Goal: Transaction & Acquisition: Purchase product/service

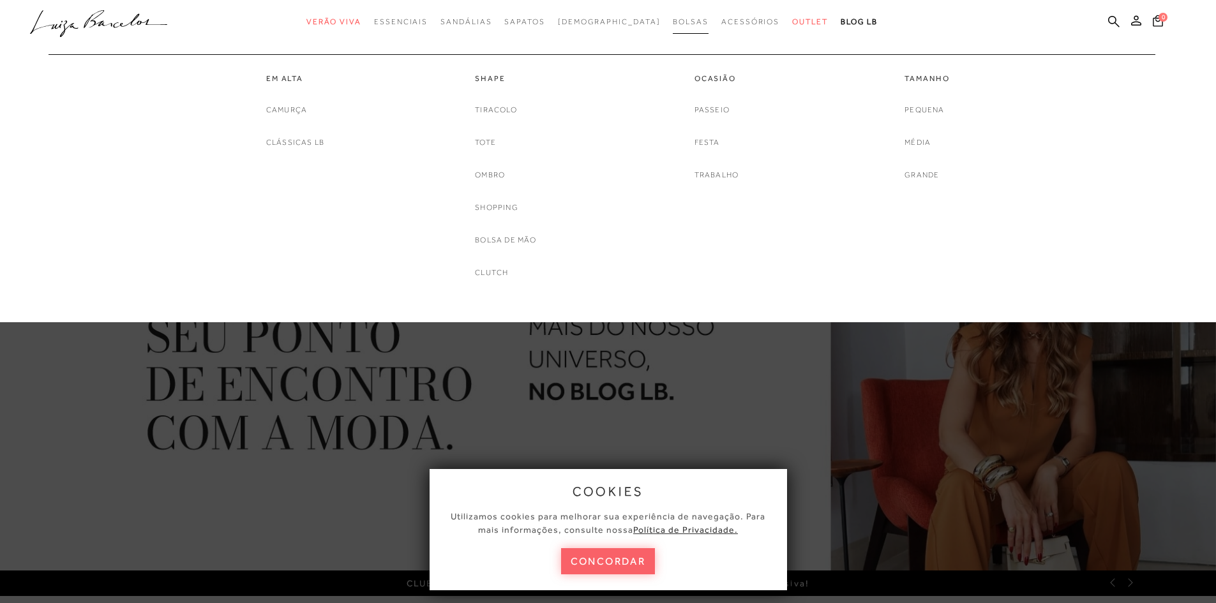
click at [673, 26] on link "Bolsas" at bounding box center [691, 22] width 36 height 24
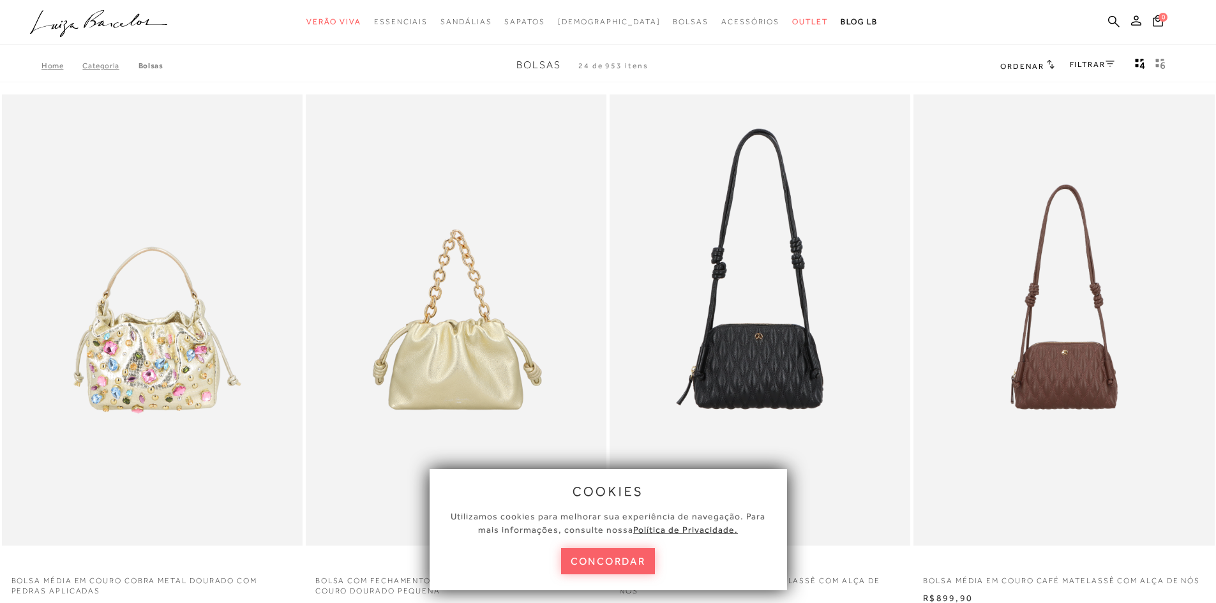
click at [618, 565] on button "concordar" at bounding box center [608, 562] width 95 height 26
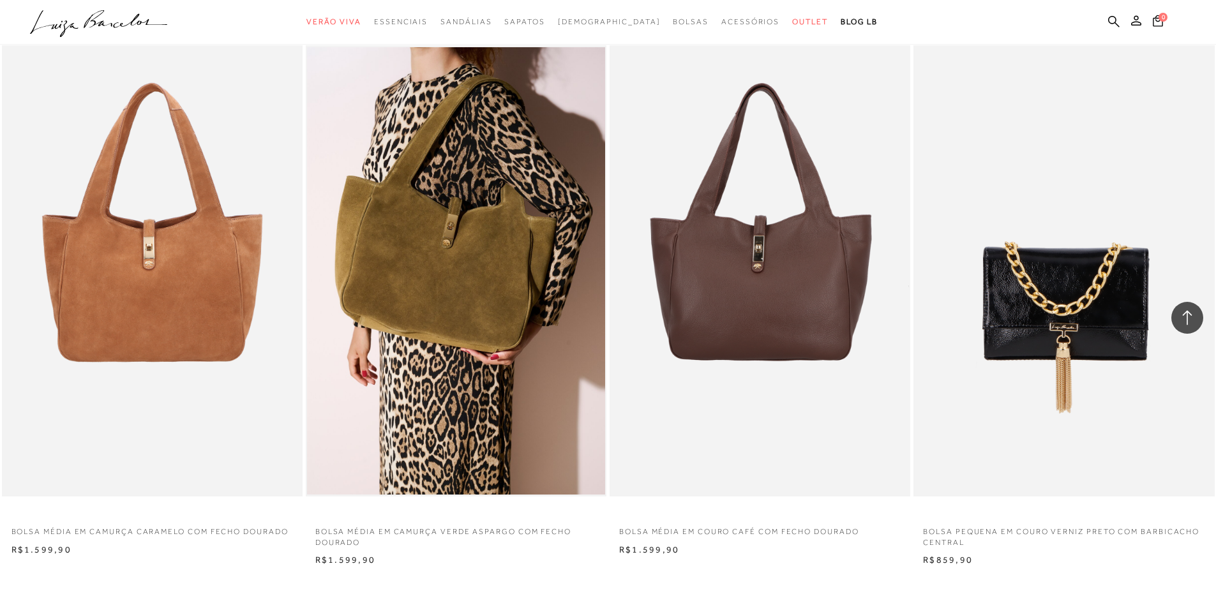
scroll to position [3001, 0]
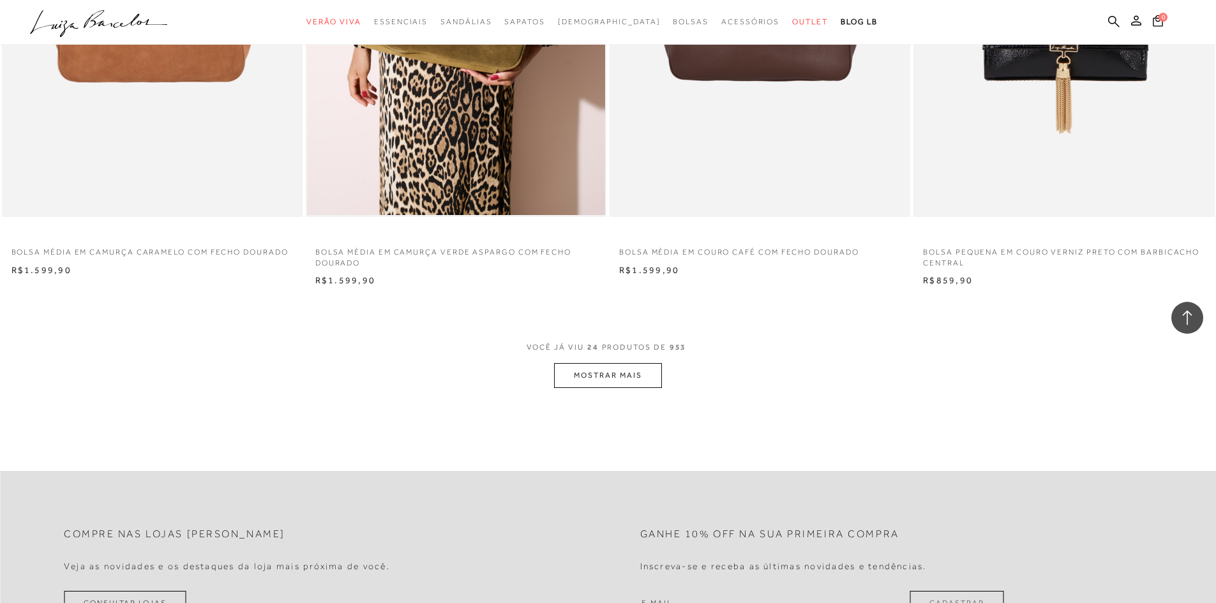
click at [634, 376] on button "MOSTRAR MAIS" at bounding box center [607, 375] width 107 height 25
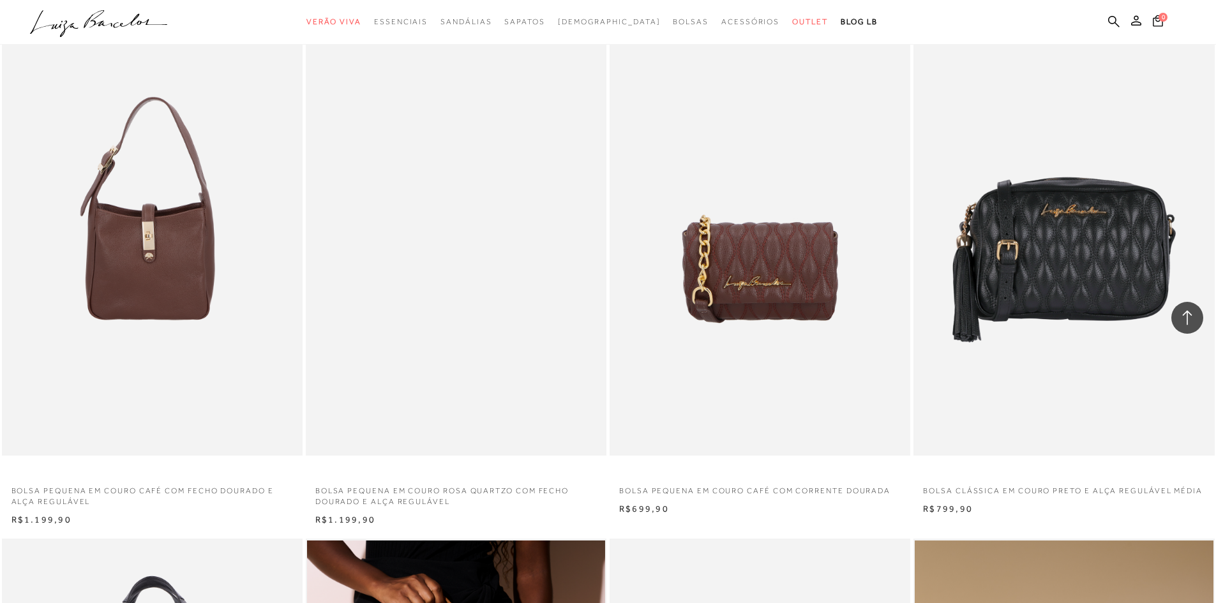
scroll to position [3321, 0]
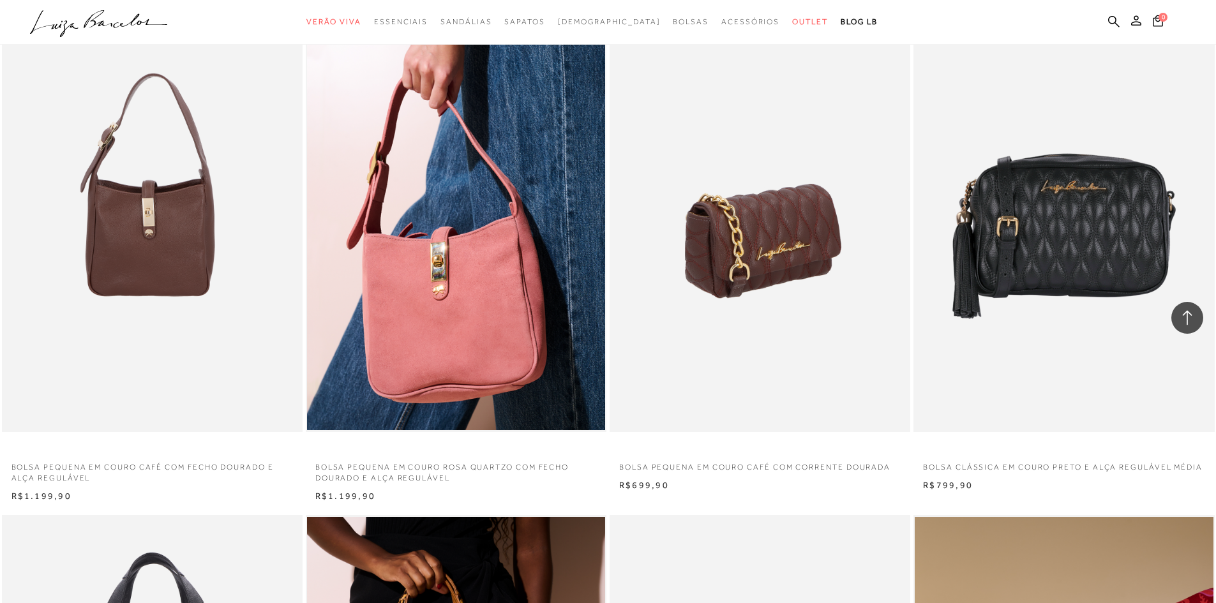
click at [759, 227] on img at bounding box center [760, 206] width 299 height 451
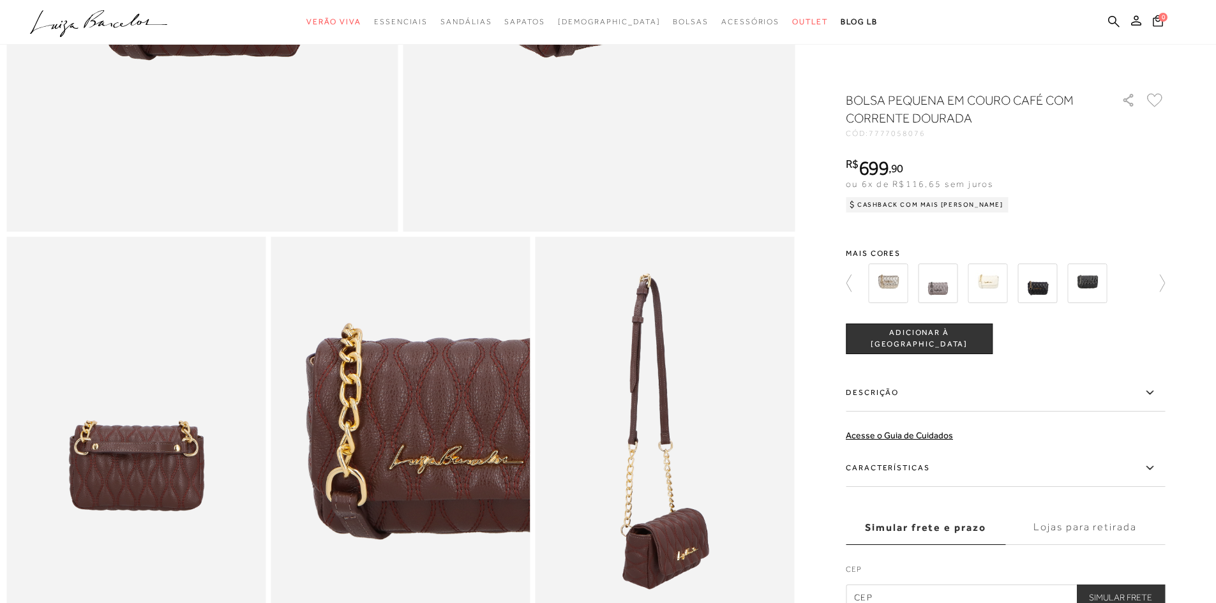
scroll to position [639, 0]
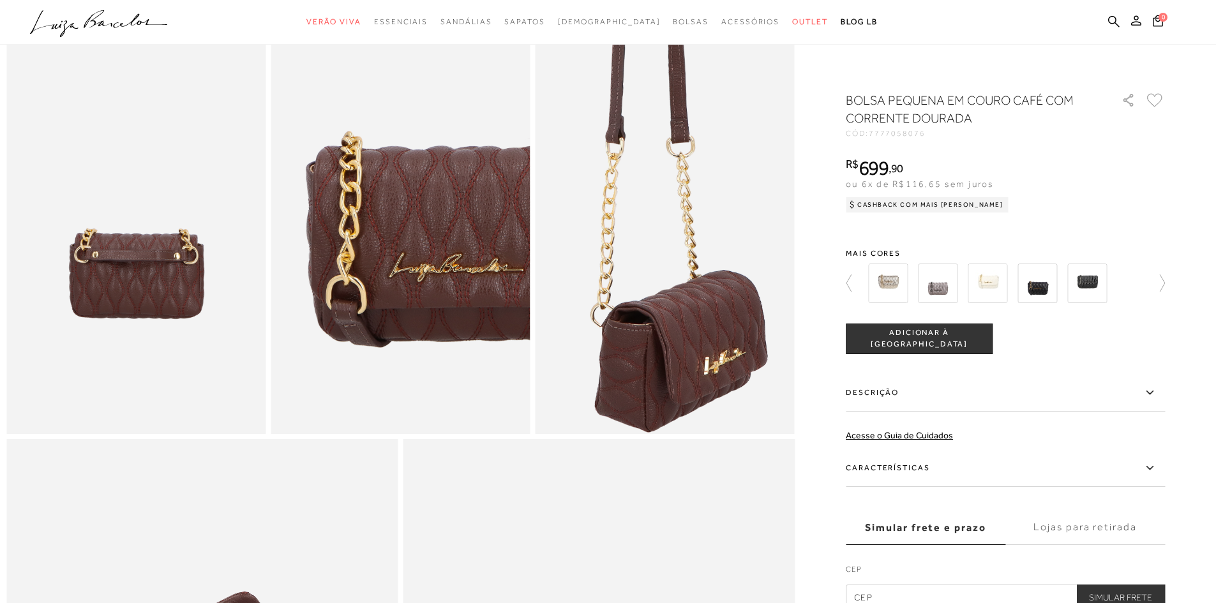
click at [654, 372] on img at bounding box center [679, 118] width 519 height 778
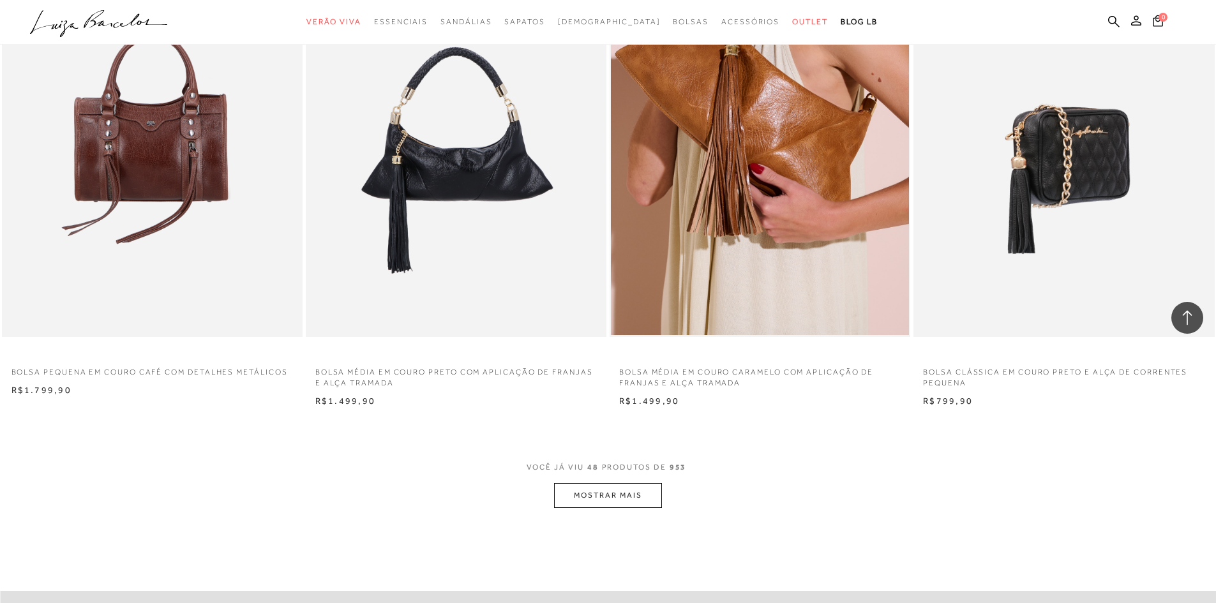
scroll to position [6130, 0]
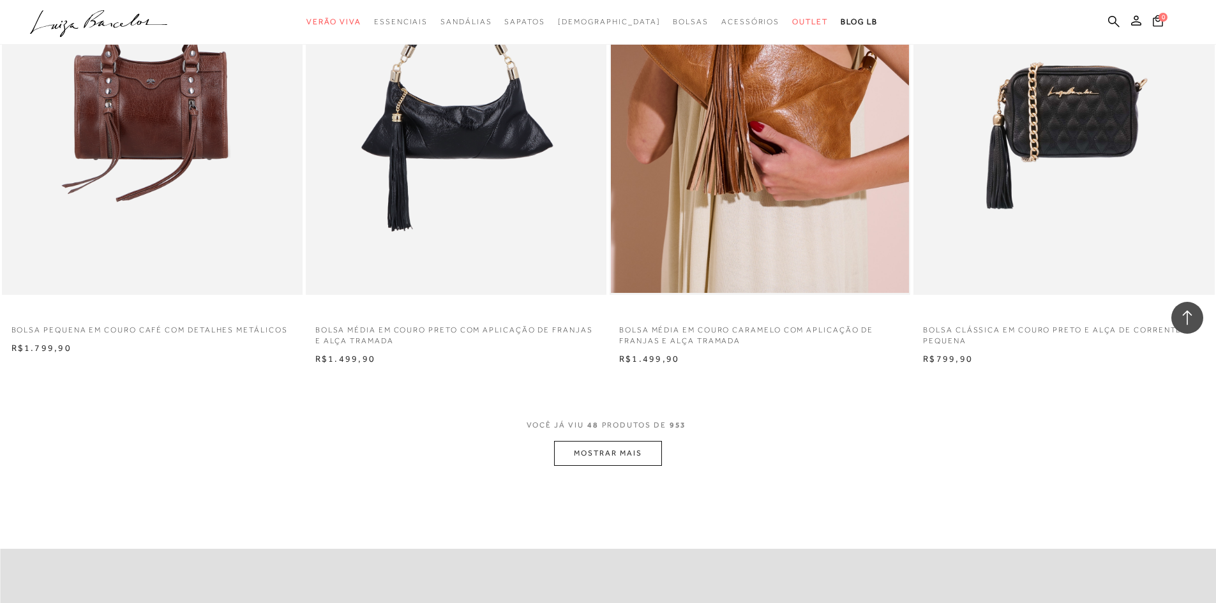
click at [625, 458] on button "MOSTRAR MAIS" at bounding box center [607, 453] width 107 height 25
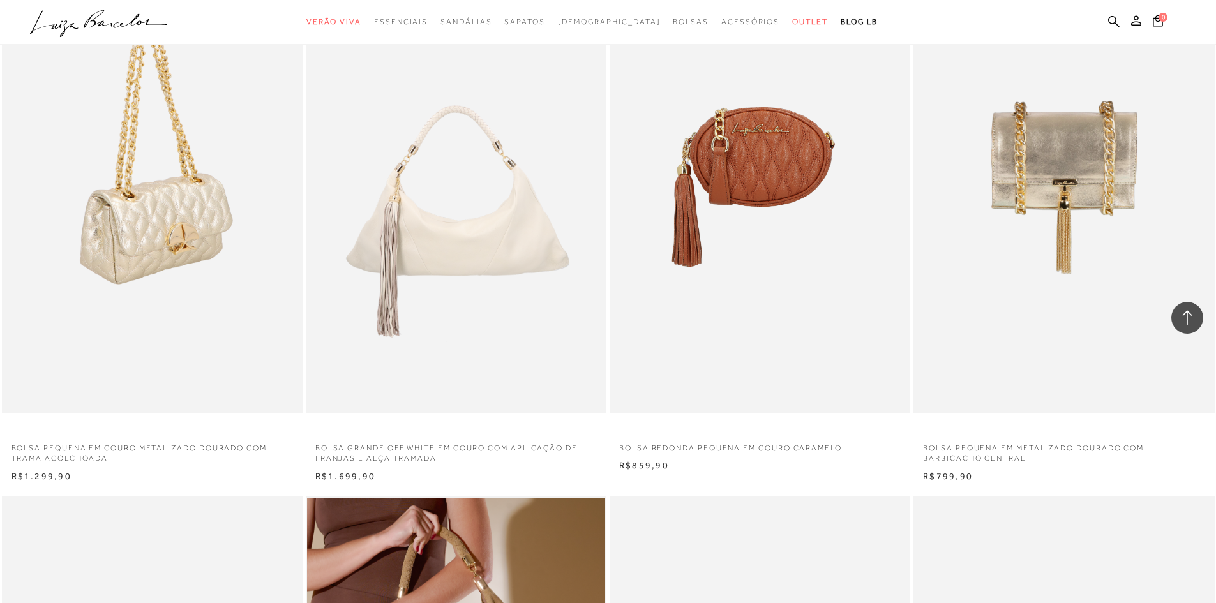
scroll to position [8684, 0]
click at [140, 199] on img at bounding box center [152, 187] width 299 height 451
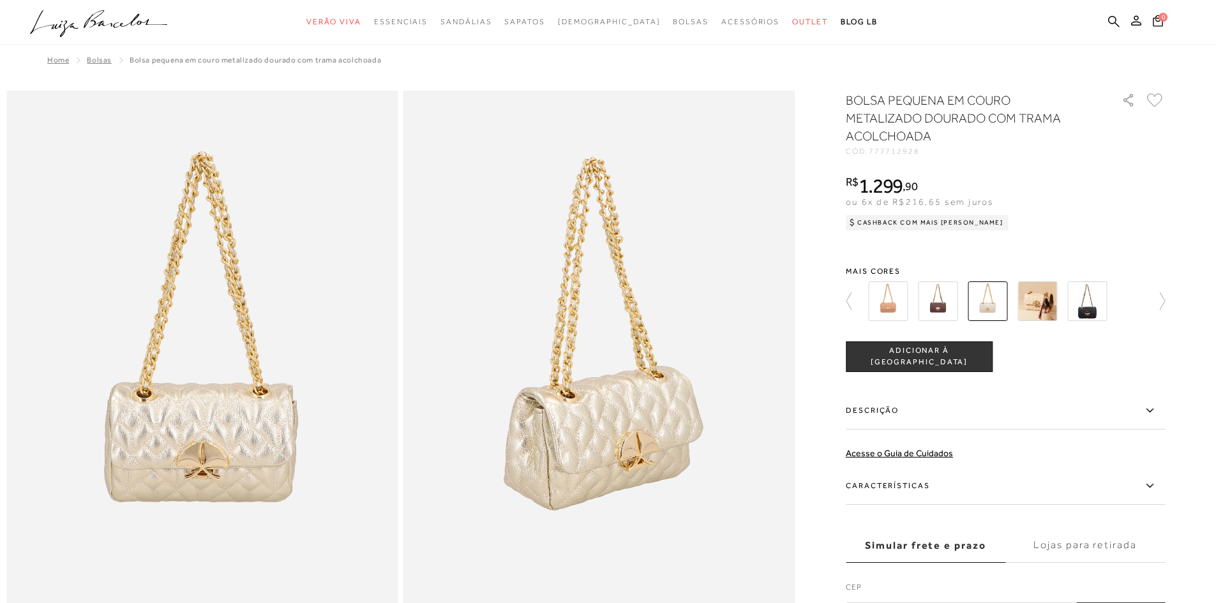
click at [941, 305] on img at bounding box center [938, 302] width 40 height 40
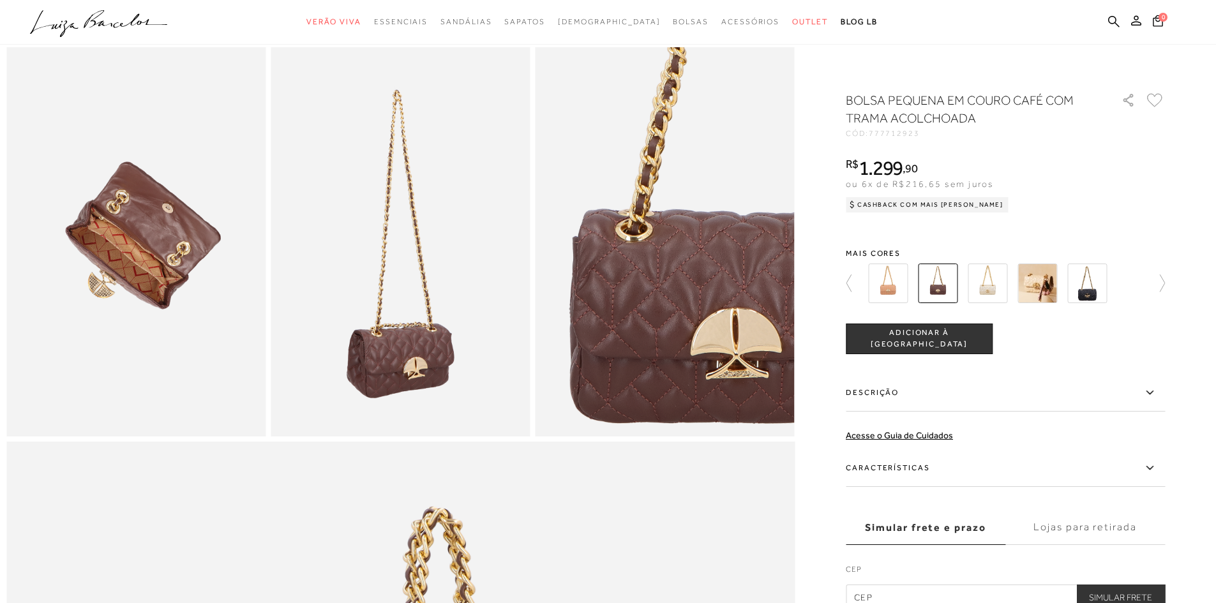
scroll to position [639, 0]
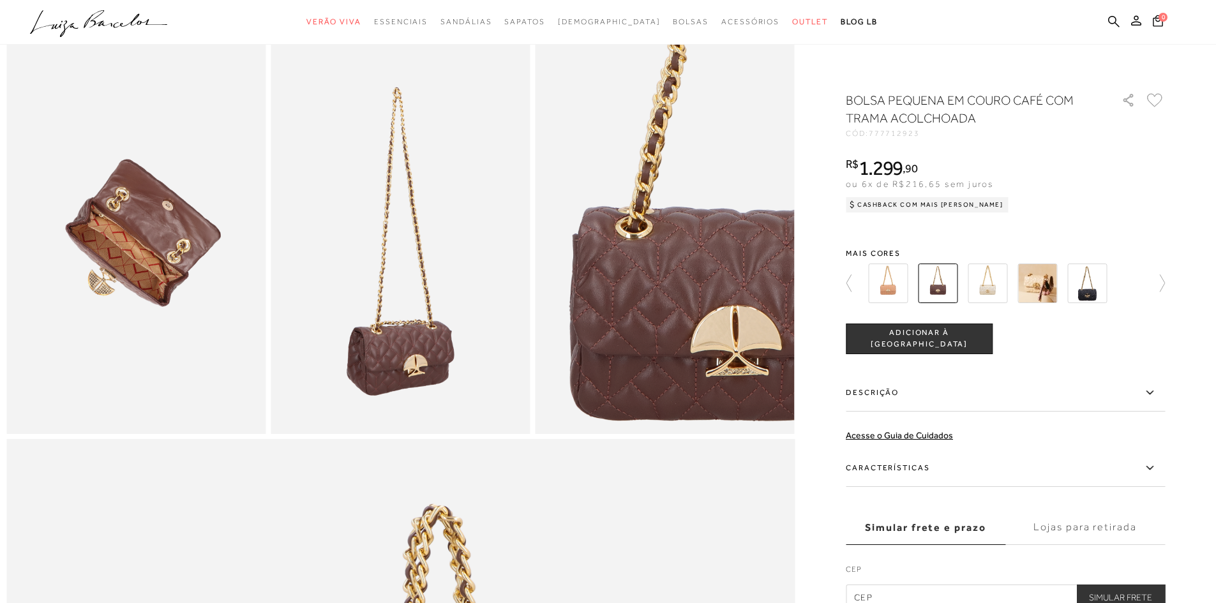
click at [132, 259] on img at bounding box center [135, 239] width 259 height 389
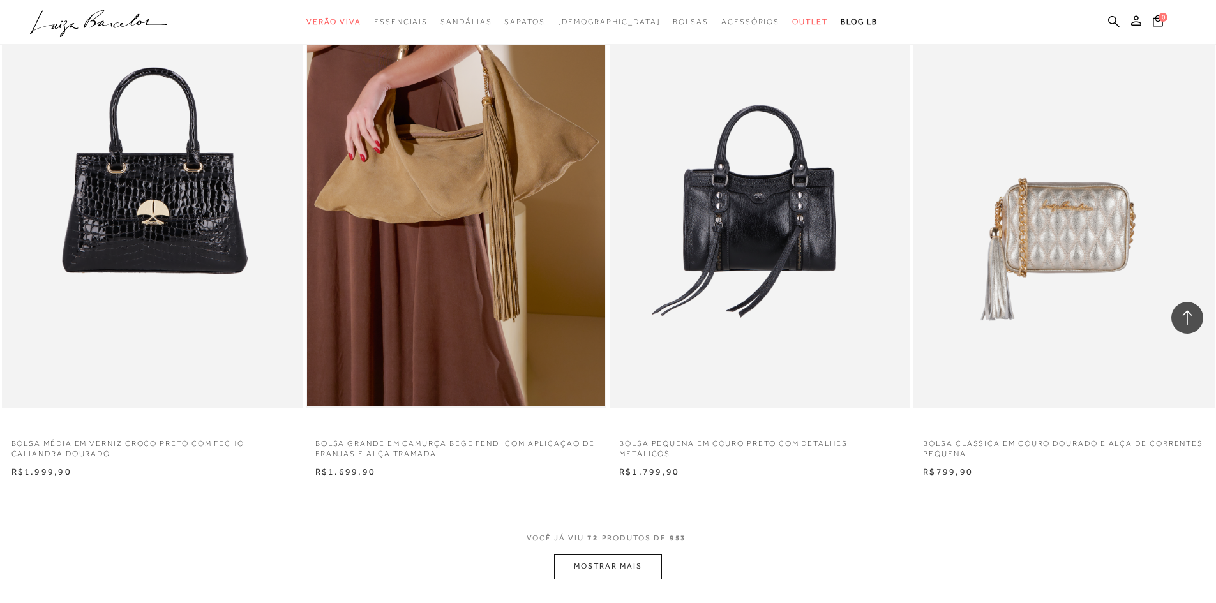
scroll to position [9387, 0]
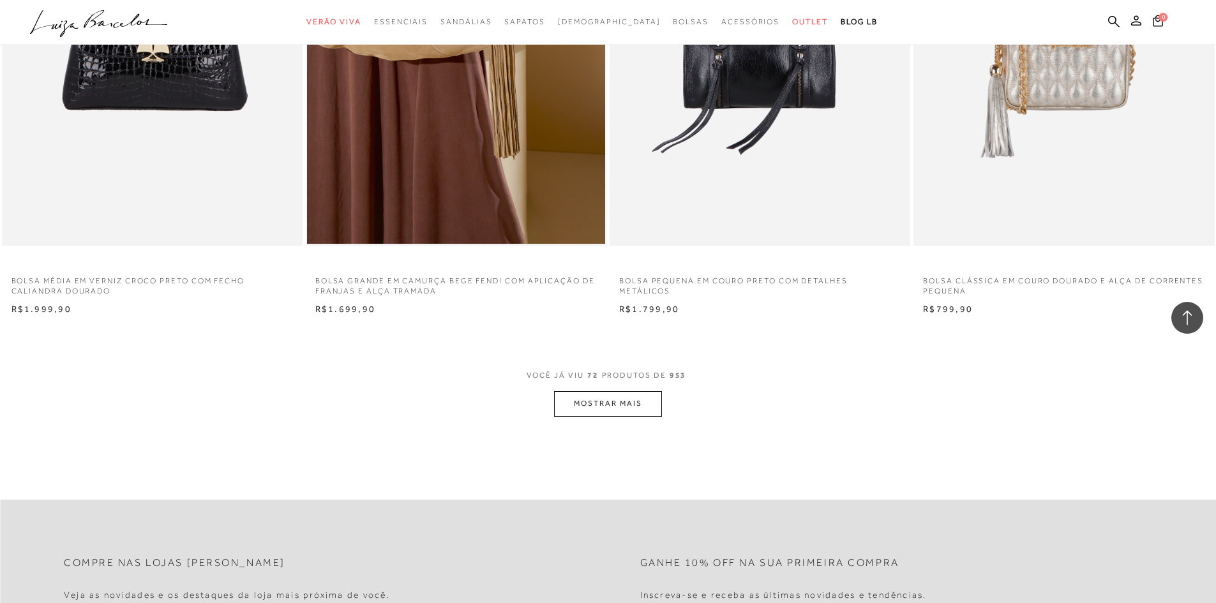
click at [580, 405] on button "MOSTRAR MAIS" at bounding box center [607, 403] width 107 height 25
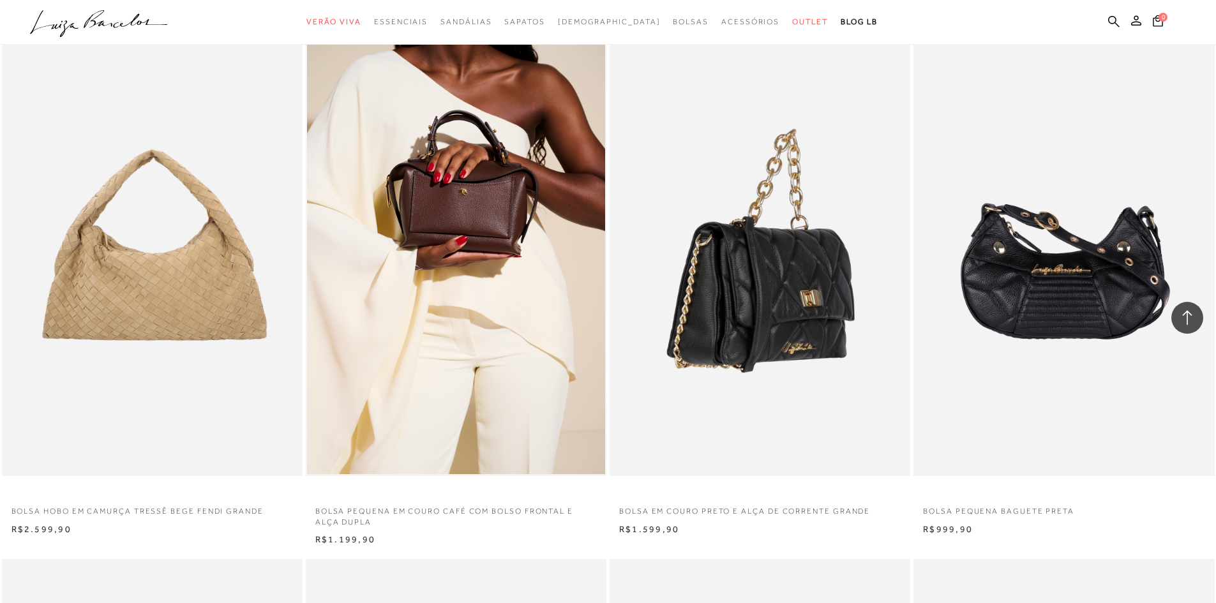
scroll to position [10281, 0]
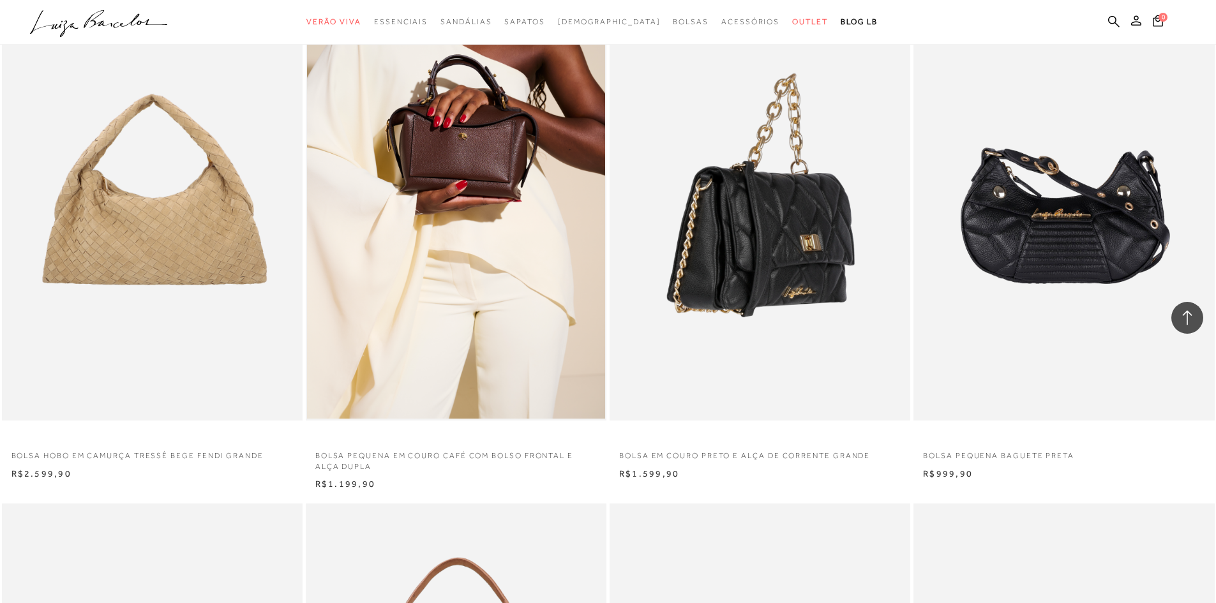
click at [758, 273] on img at bounding box center [760, 194] width 299 height 451
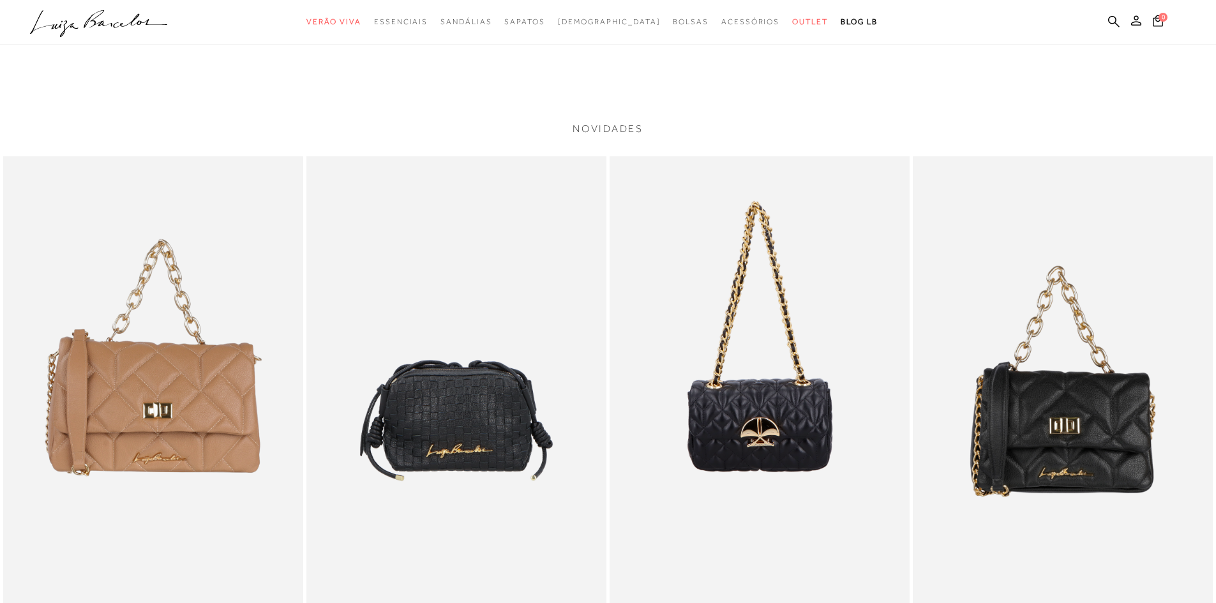
scroll to position [1341, 0]
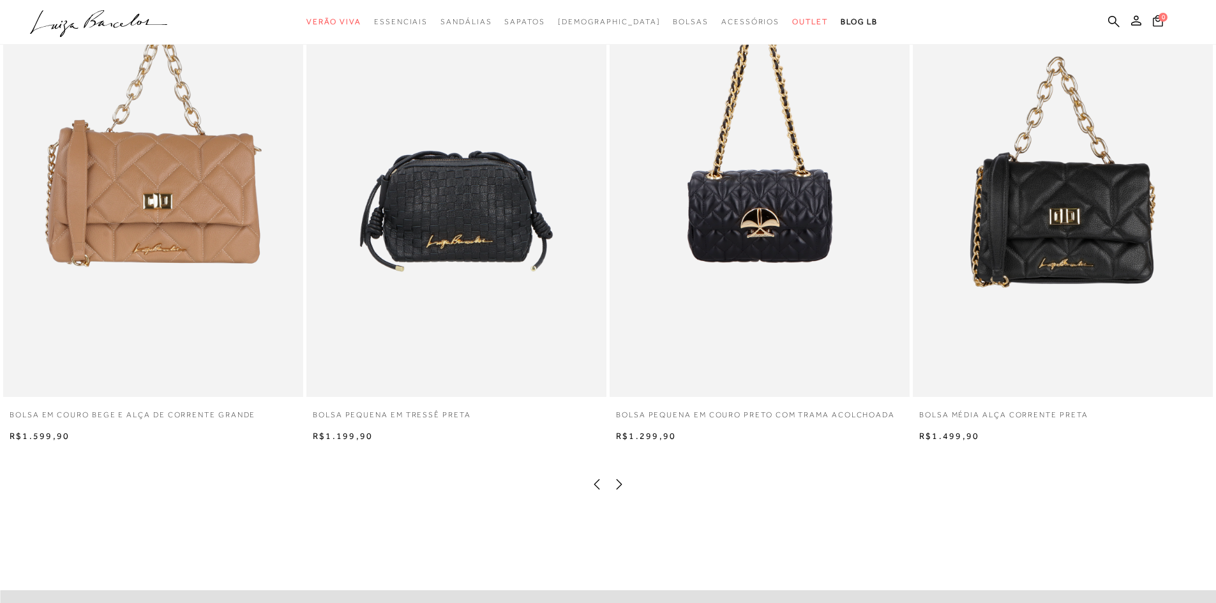
click at [746, 231] on img at bounding box center [760, 172] width 300 height 450
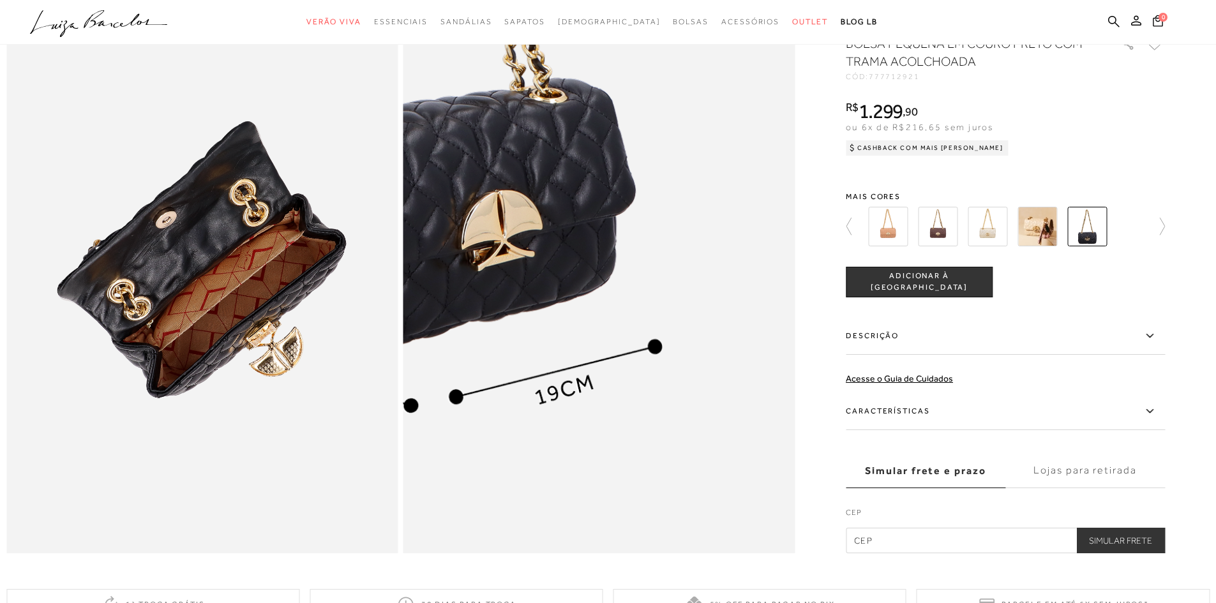
scroll to position [1086, 0]
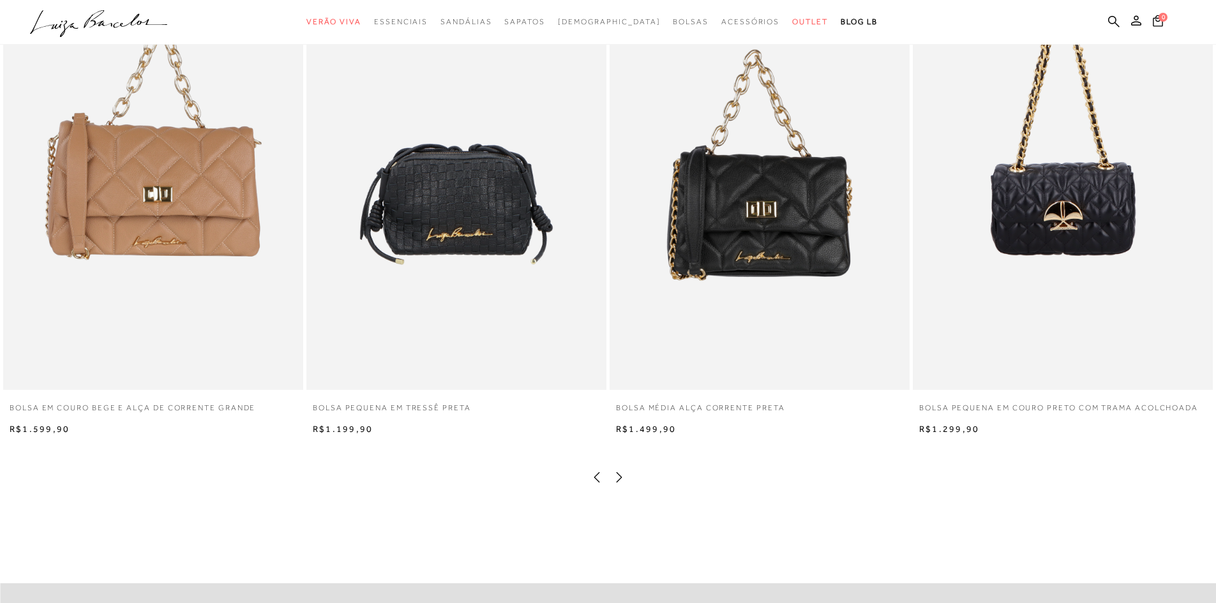
scroll to position [1469, 0]
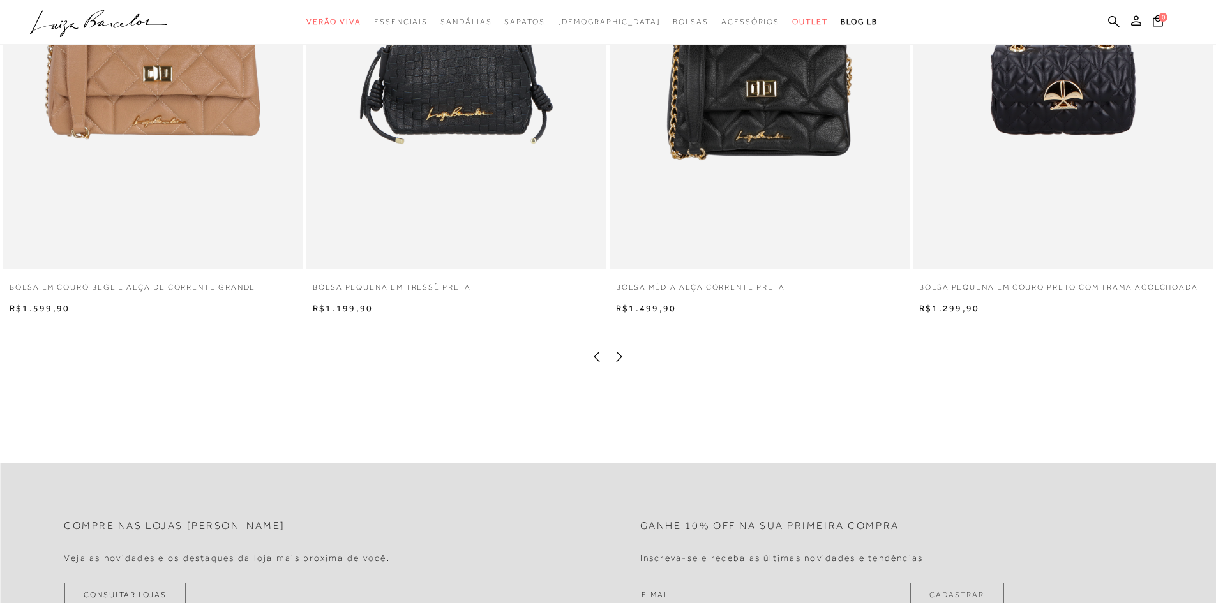
click at [773, 121] on img at bounding box center [760, 44] width 300 height 450
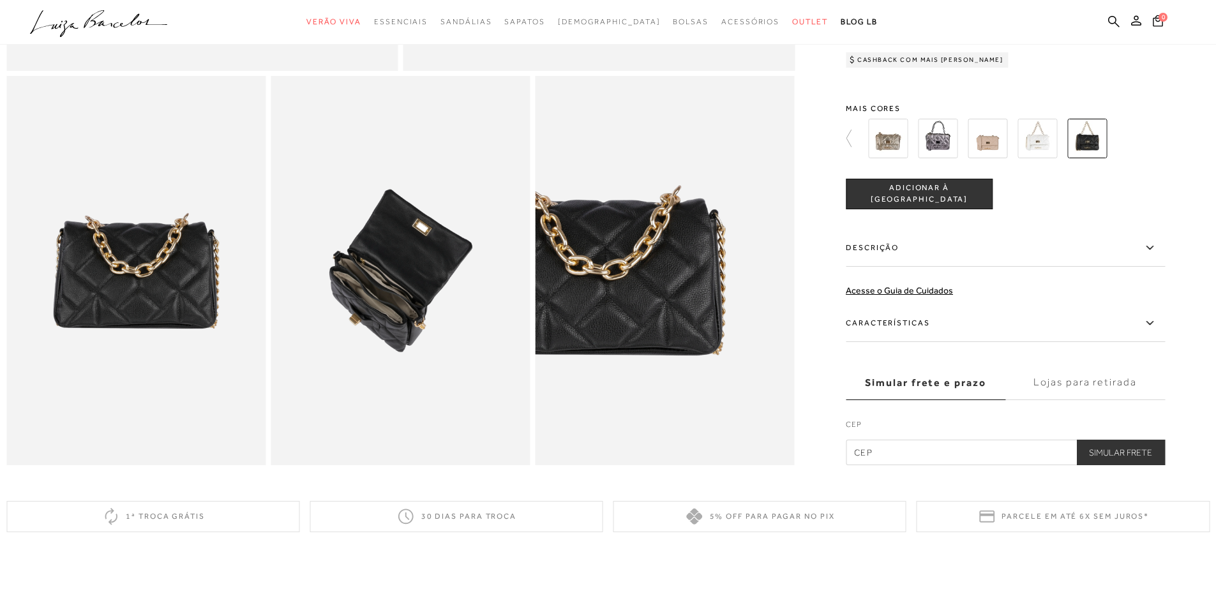
scroll to position [603, 0]
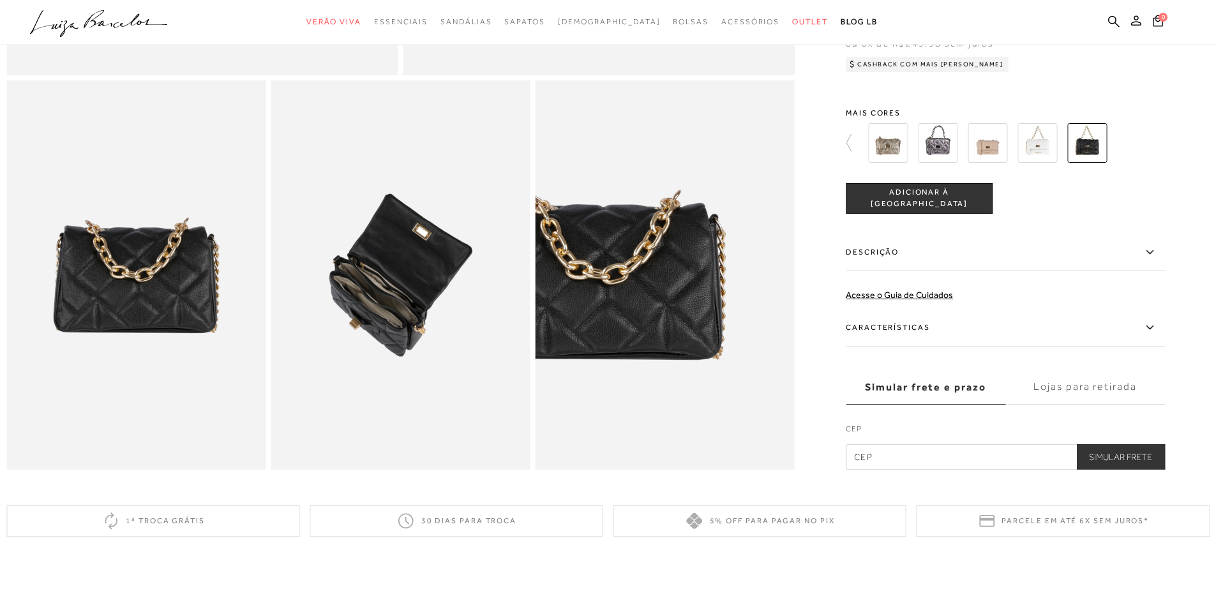
click at [1158, 336] on icon at bounding box center [1149, 328] width 15 height 16
click at [0, 0] on input "Características" at bounding box center [0, 0] width 0 height 0
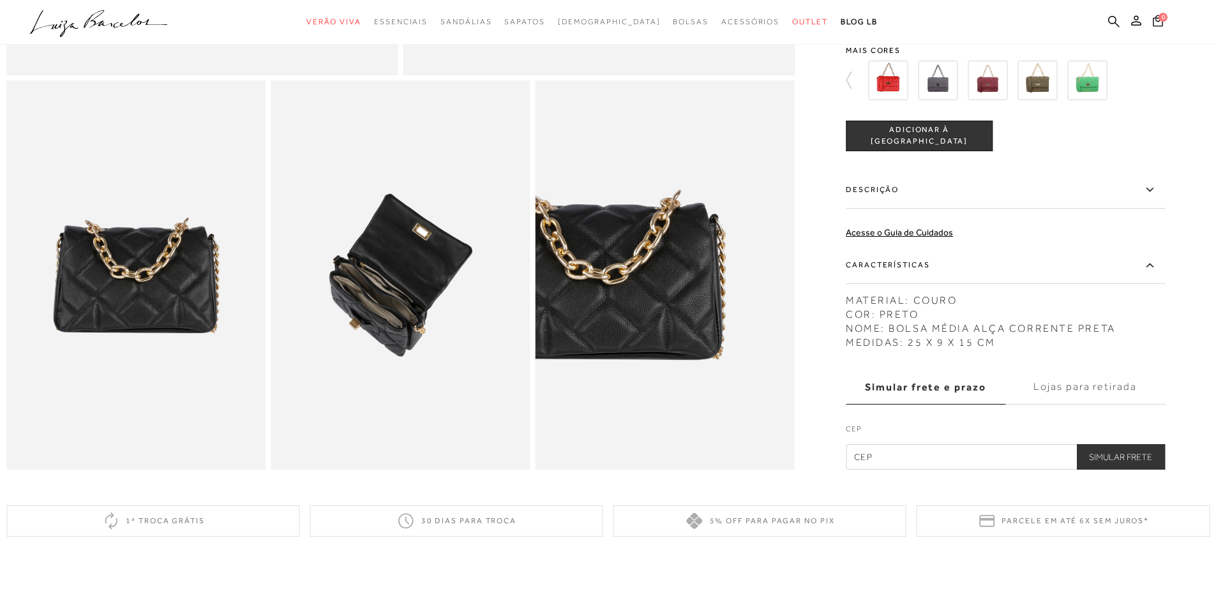
click at [939, 86] on img at bounding box center [938, 81] width 40 height 40
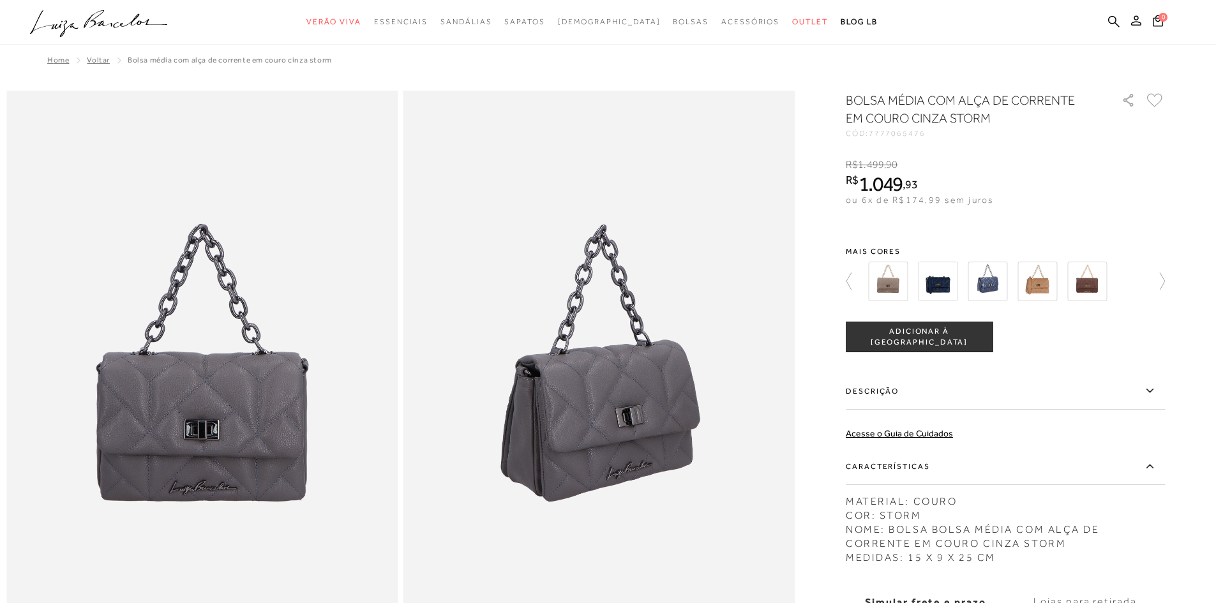
click at [891, 278] on img at bounding box center [888, 282] width 40 height 40
